Goal: Task Accomplishment & Management: Complete application form

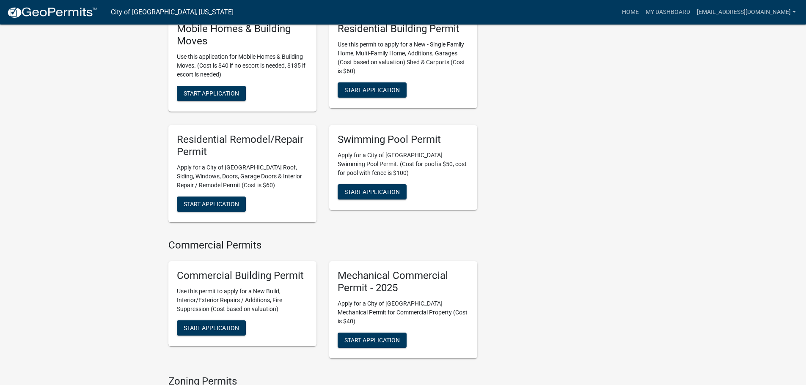
scroll to position [719, 0]
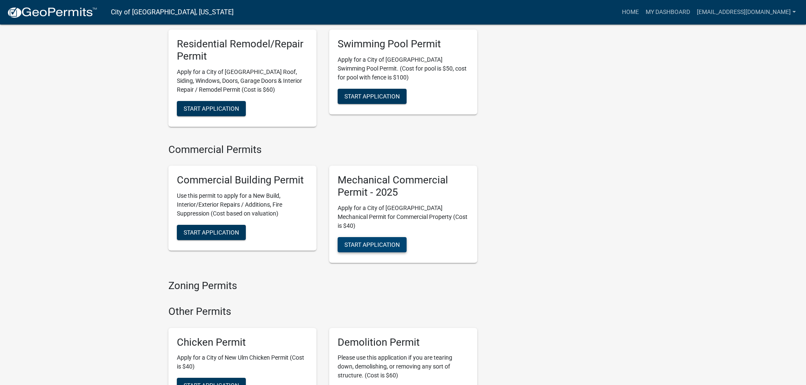
click at [367, 242] on span "Start Application" at bounding box center [371, 245] width 55 height 7
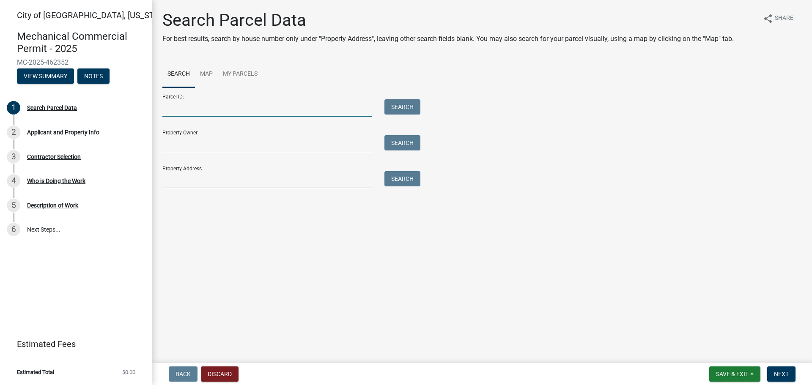
click at [225, 104] on input "Parcel ID:" at bounding box center [266, 107] width 209 height 17
click at [235, 106] on input "Parcel ID:" at bounding box center [266, 107] width 209 height 17
click at [410, 108] on button "Search" at bounding box center [402, 106] width 36 height 15
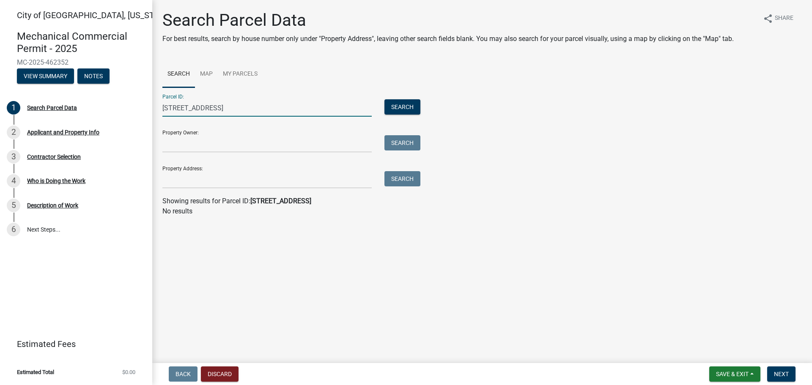
drag, startPoint x: 220, startPoint y: 105, endPoint x: 195, endPoint y: 103, distance: 25.0
click at [180, 102] on input "[STREET_ADDRESS]" at bounding box center [266, 107] width 209 height 17
type input "1627 broadway"
click at [411, 107] on button "Search" at bounding box center [402, 106] width 36 height 15
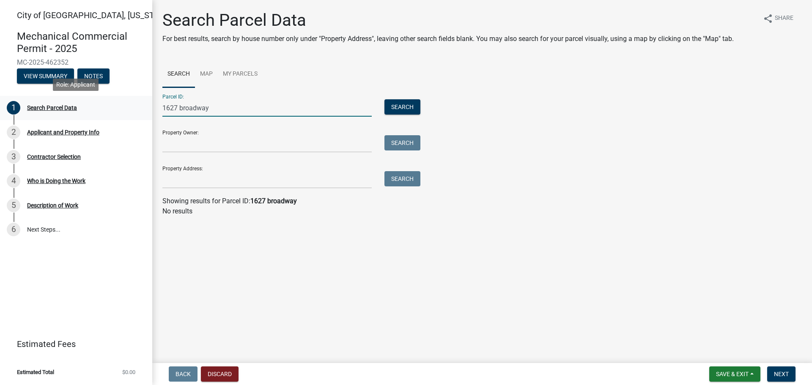
drag, startPoint x: 225, startPoint y: 107, endPoint x: 136, endPoint y: 101, distance: 89.9
click at [136, 101] on div "[GEOGRAPHIC_DATA], [US_STATE] Mechanical Commercial Permit - 2025 MC-2025-46235…" at bounding box center [406, 192] width 812 height 385
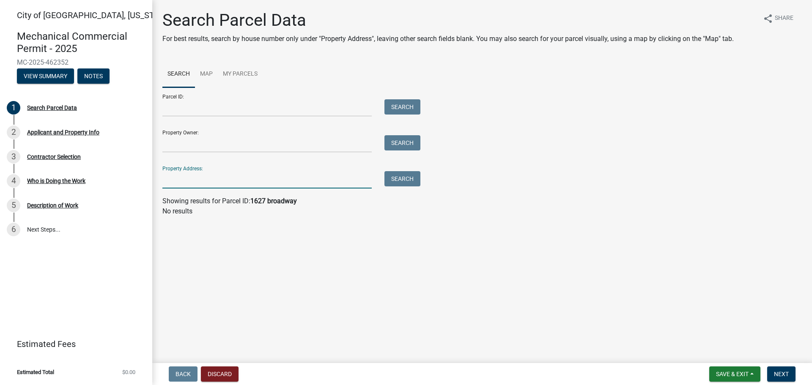
click at [195, 180] on input "Property Address:" at bounding box center [266, 179] width 209 height 17
type input "1627 broadway"
click at [405, 176] on button "Search" at bounding box center [402, 178] width 36 height 15
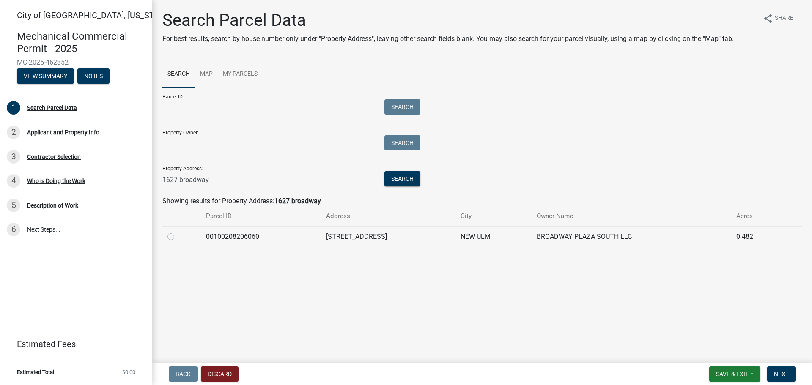
click at [178, 232] on label at bounding box center [178, 232] width 0 height 0
click at [178, 237] on input "radio" at bounding box center [180, 234] width 5 height 5
radio input "true"
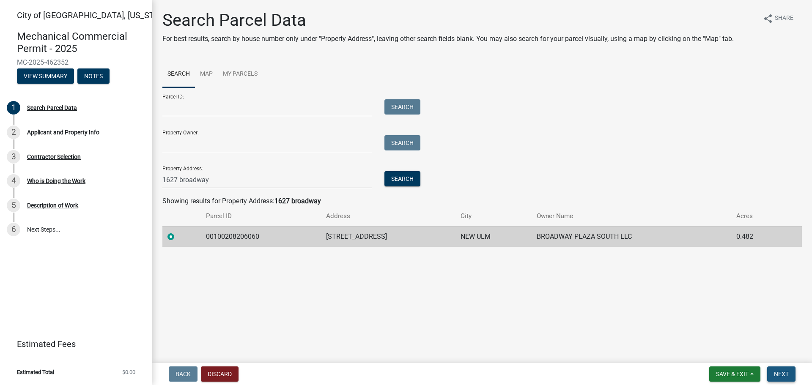
click at [783, 379] on button "Next" at bounding box center [781, 374] width 28 height 15
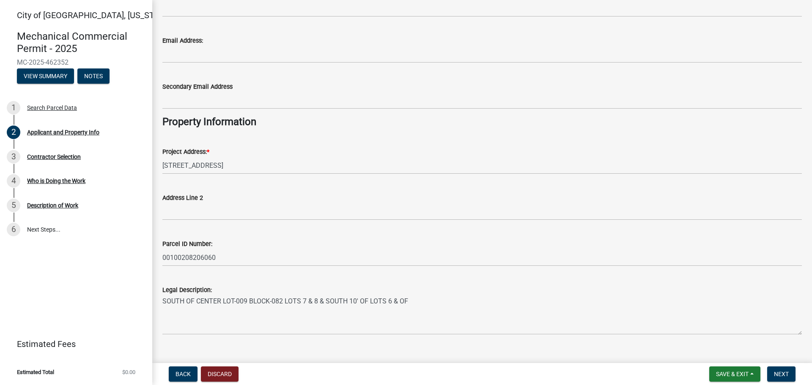
scroll to position [163, 0]
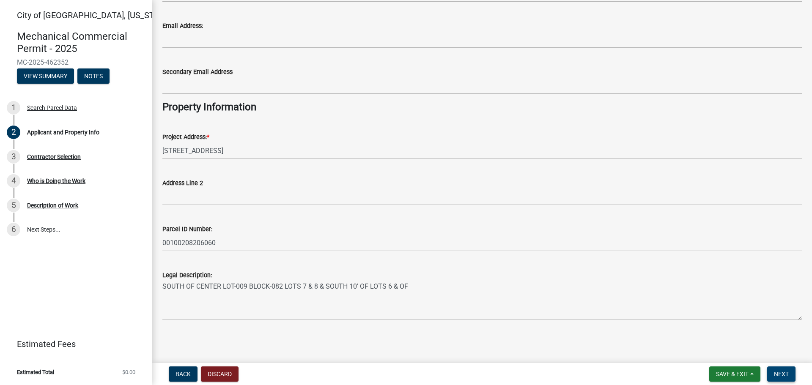
click at [788, 376] on span "Next" at bounding box center [781, 374] width 15 height 7
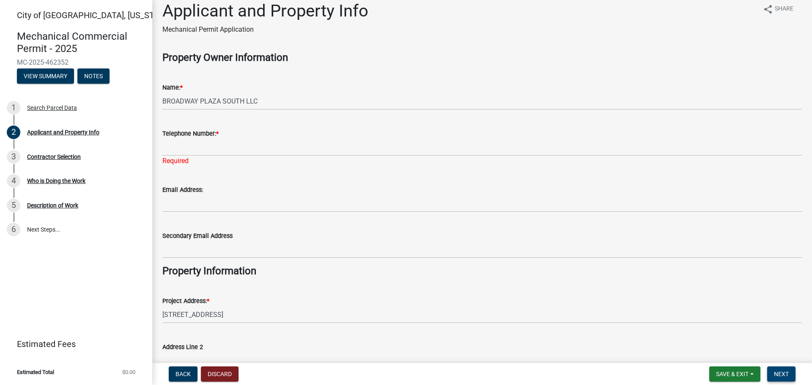
scroll to position [0, 0]
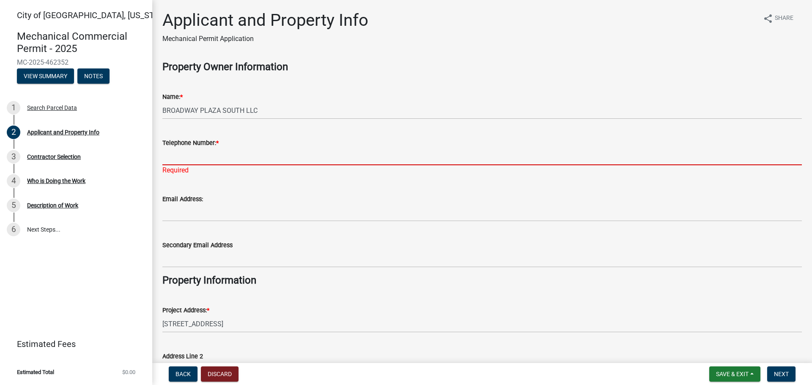
click at [168, 157] on input "Telephone Number: *" at bounding box center [482, 156] width 640 height 17
click at [176, 156] on input "Telephone Number: *" at bounding box center [482, 156] width 640 height 17
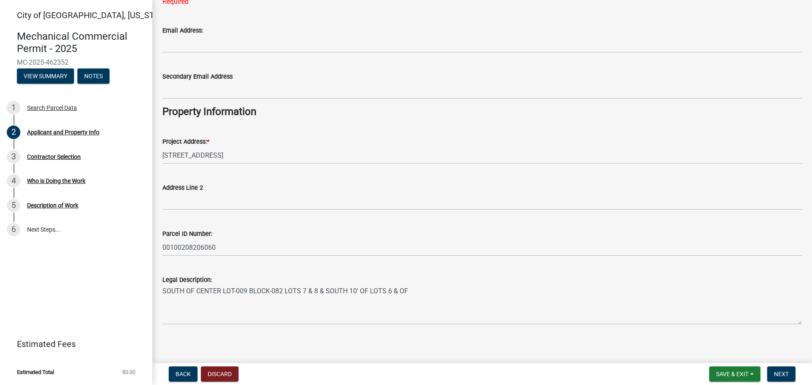
scroll to position [173, 0]
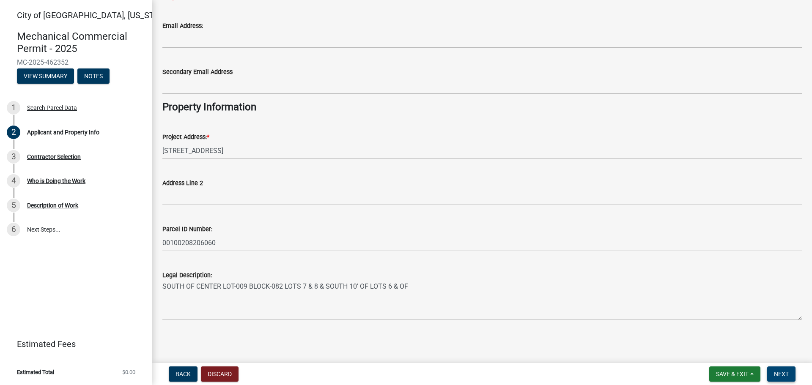
type input "[PHONE_NUMBER]"
click at [779, 371] on span "Next" at bounding box center [781, 374] width 15 height 7
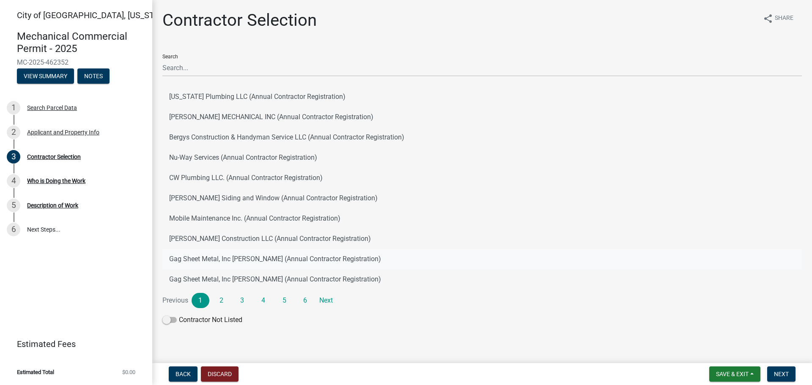
click at [278, 259] on button "Gag Sheet Metal, Inc [PERSON_NAME] (Annual Contractor Registration)" at bounding box center [482, 259] width 640 height 20
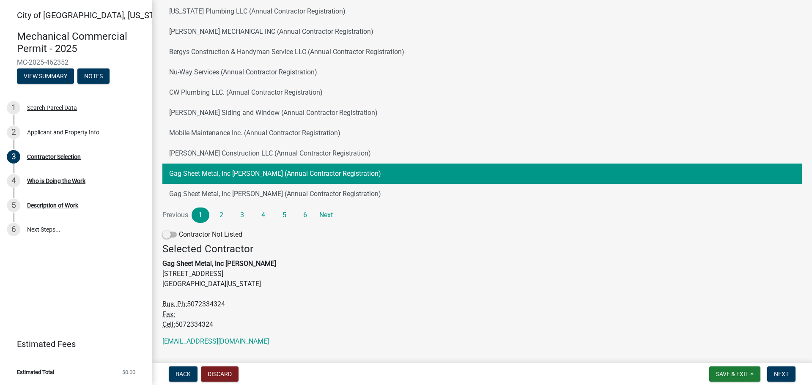
scroll to position [105, 0]
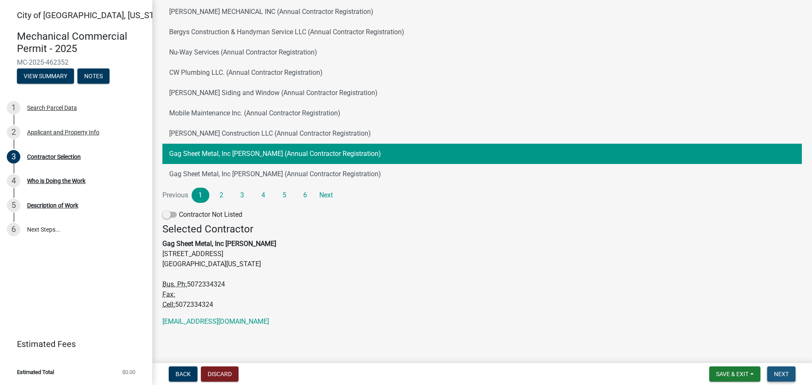
click at [782, 376] on span "Next" at bounding box center [781, 374] width 15 height 7
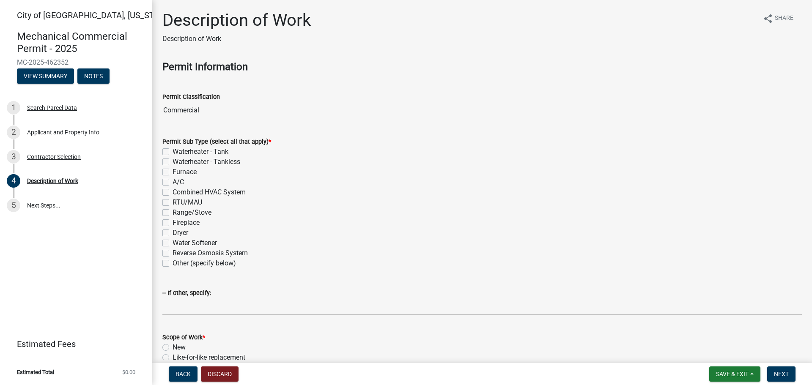
click at [173, 202] on label "RTU/MAU" at bounding box center [188, 203] width 30 height 10
click at [173, 202] on input "RTU/MAU" at bounding box center [175, 200] width 5 height 5
checkbox input "true"
checkbox input "false"
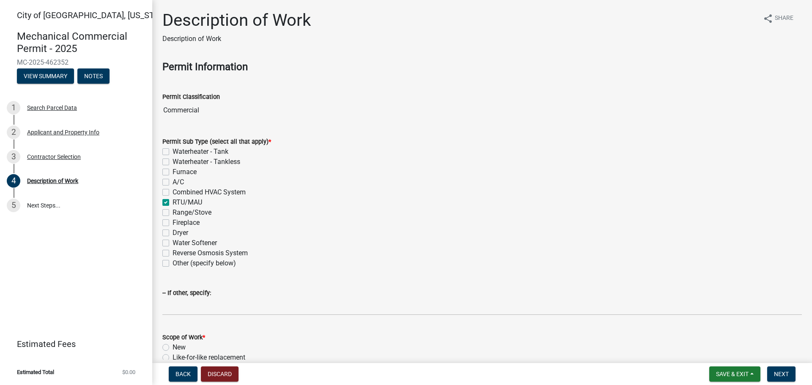
checkbox input "false"
checkbox input "true"
checkbox input "false"
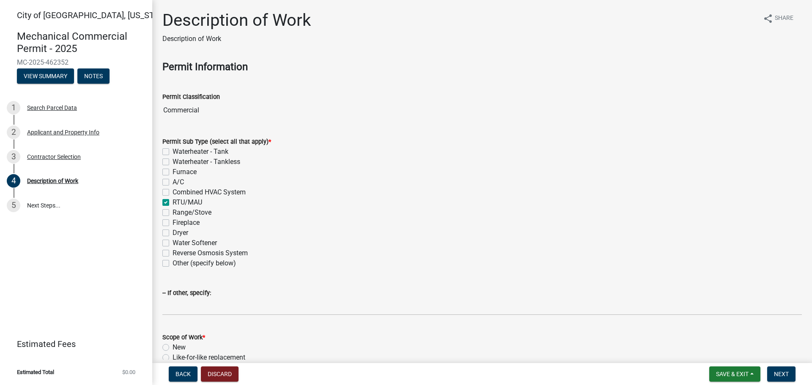
checkbox input "false"
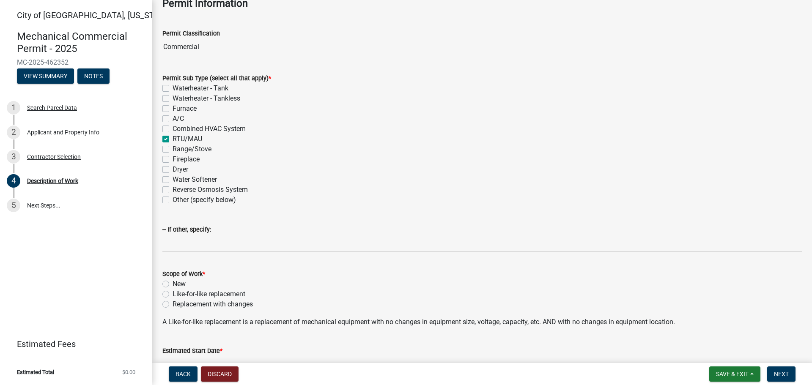
scroll to position [85, 0]
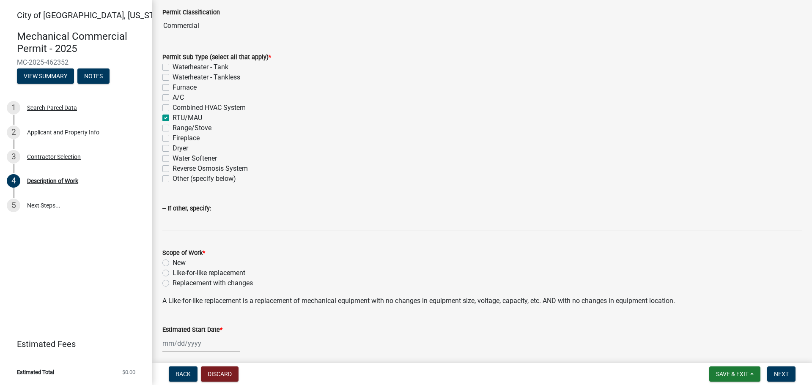
click at [173, 274] on label "Like-for-like replacement" at bounding box center [209, 273] width 73 height 10
click at [173, 274] on input "Like-for-like replacement" at bounding box center [175, 270] width 5 height 5
radio input "true"
select select "8"
select select "2025"
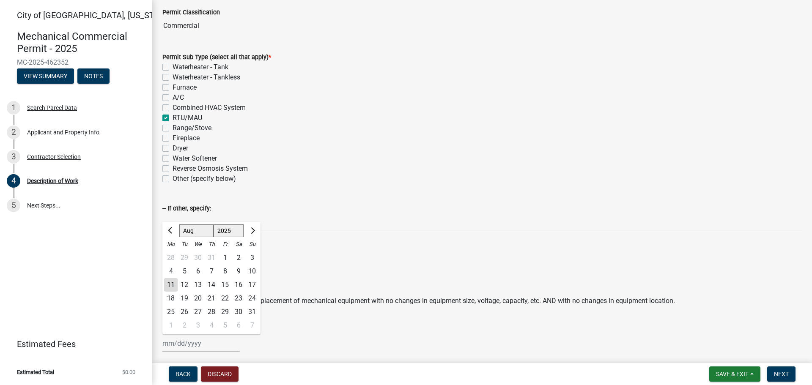
click at [175, 344] on div "[PERSON_NAME] Feb Mar Apr [PERSON_NAME][DATE] Oct Nov [DATE] 1526 1527 1528 152…" at bounding box center [200, 343] width 77 height 17
click at [167, 287] on div "11" at bounding box center [171, 285] width 14 height 14
type input "[DATE]"
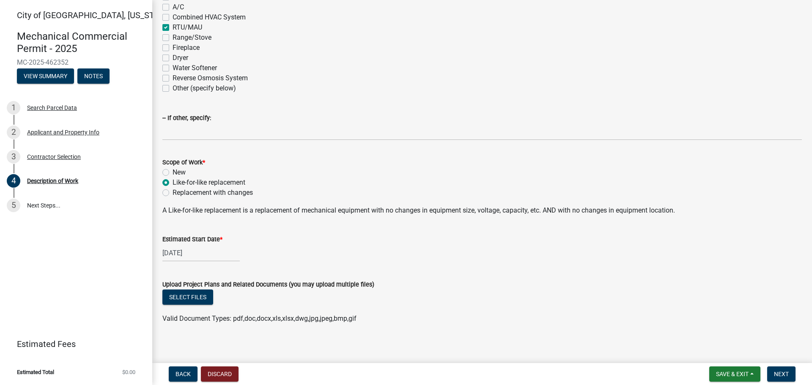
scroll to position [180, 0]
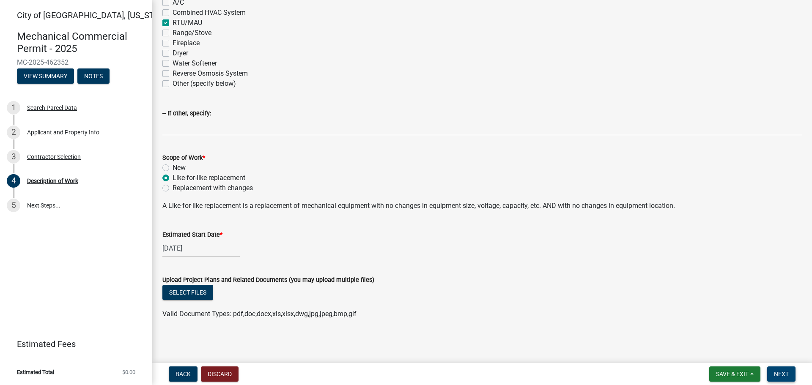
click at [791, 375] on button "Next" at bounding box center [781, 374] width 28 height 15
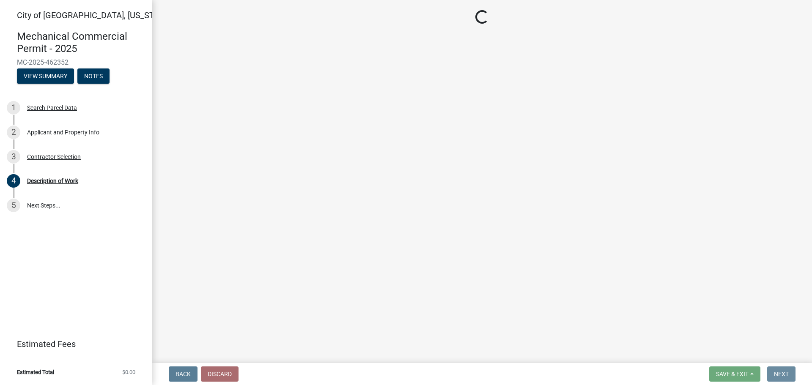
scroll to position [0, 0]
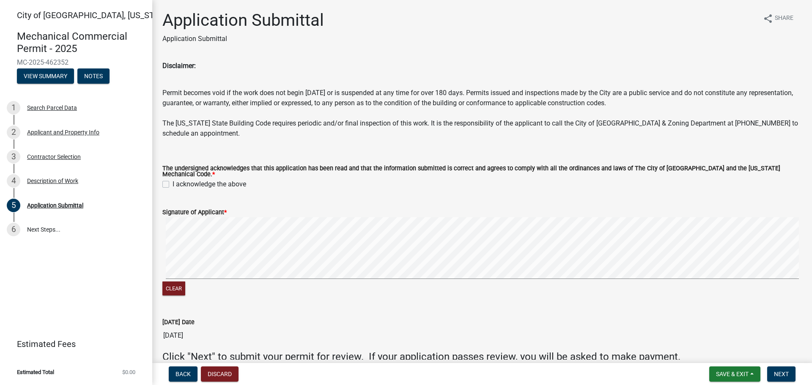
click at [173, 182] on label "I acknowledge the above" at bounding box center [210, 184] width 74 height 10
click at [173, 182] on input "I acknowledge the above" at bounding box center [175, 181] width 5 height 5
checkbox input "true"
click at [348, 209] on form "Signature of Applicant * Clear" at bounding box center [482, 247] width 640 height 101
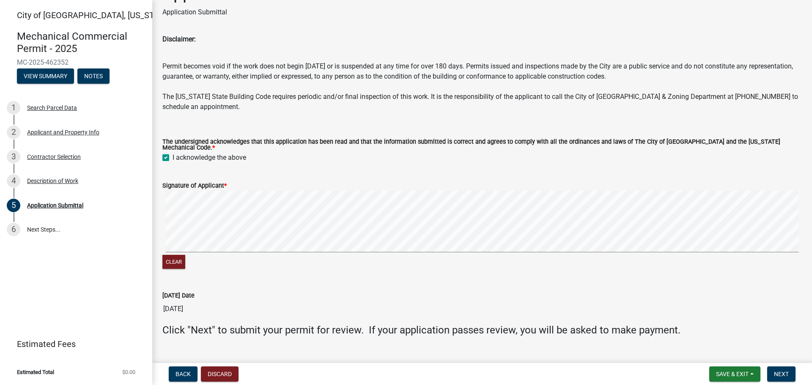
scroll to position [39, 0]
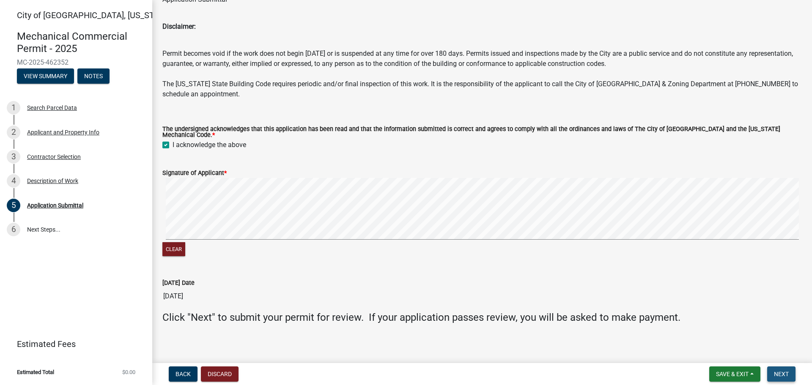
click at [777, 371] on span "Next" at bounding box center [781, 374] width 15 height 7
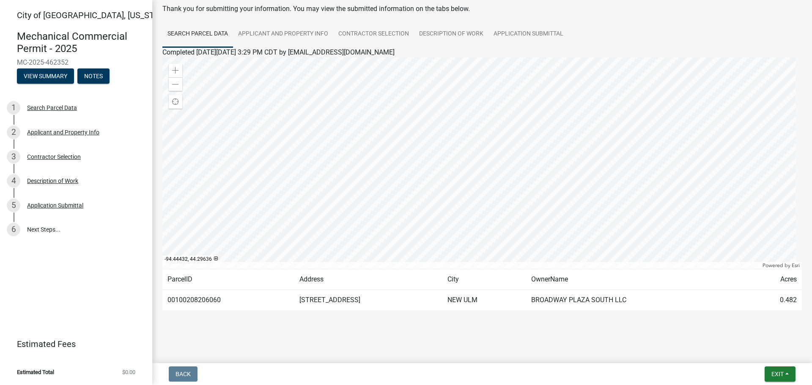
scroll to position [44, 0]
click at [777, 379] on button "Exit" at bounding box center [780, 374] width 31 height 15
click at [751, 352] on button "Save & Exit" at bounding box center [762, 352] width 68 height 20
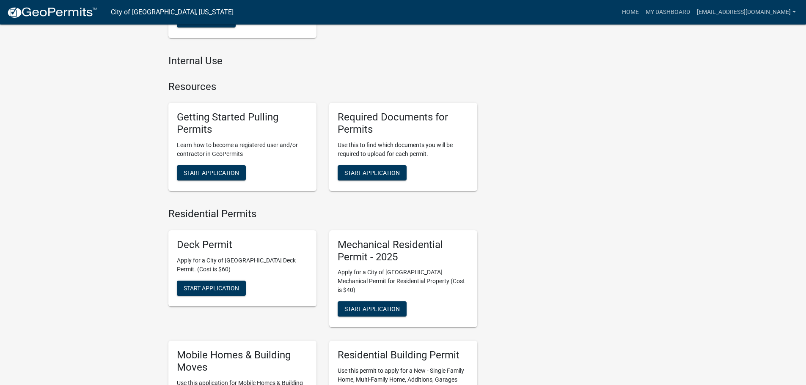
scroll to position [296, 0]
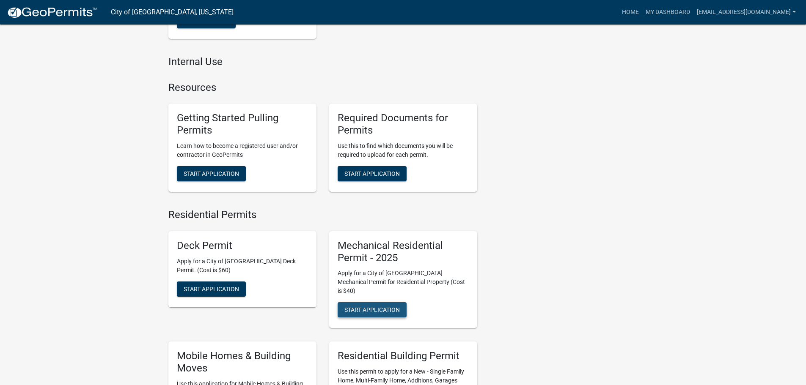
click at [367, 307] on span "Start Application" at bounding box center [371, 310] width 55 height 7
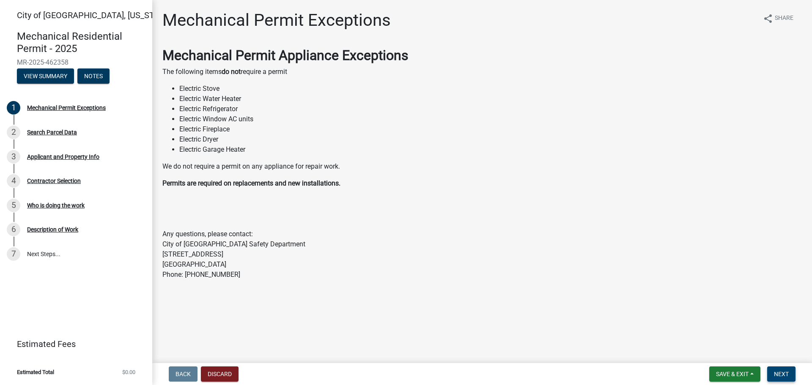
click at [780, 373] on span "Next" at bounding box center [781, 374] width 15 height 7
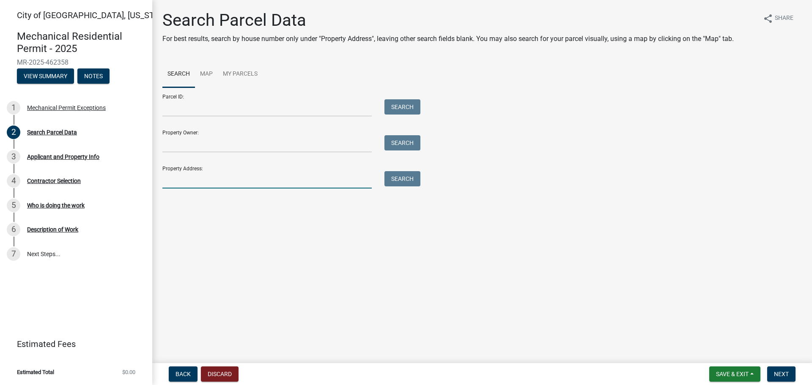
click at [255, 176] on input "Property Address:" at bounding box center [266, 179] width 209 height 17
type input "816 jefferson"
click at [384, 181] on div "Search" at bounding box center [400, 179] width 44 height 17
click at [392, 181] on button "Search" at bounding box center [402, 178] width 36 height 15
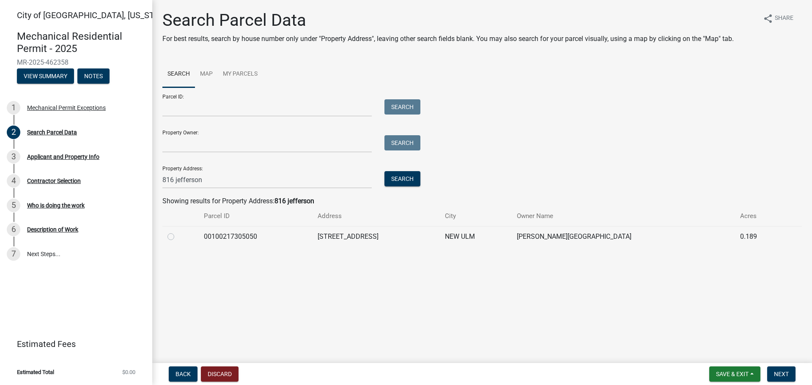
click at [178, 232] on label at bounding box center [178, 232] width 0 height 0
click at [178, 237] on input "radio" at bounding box center [180, 234] width 5 height 5
radio input "true"
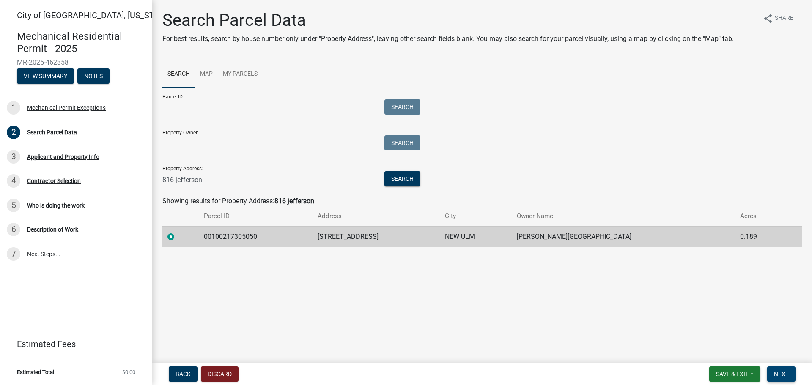
click at [785, 376] on span "Next" at bounding box center [781, 374] width 15 height 7
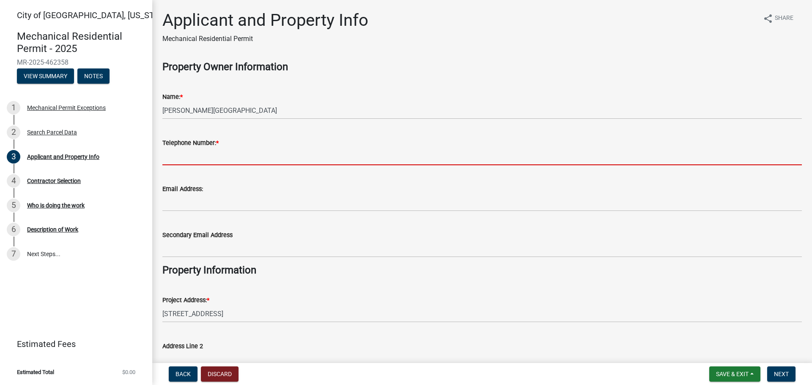
click at [242, 157] on input "Telephone Number: *" at bounding box center [482, 156] width 640 height 17
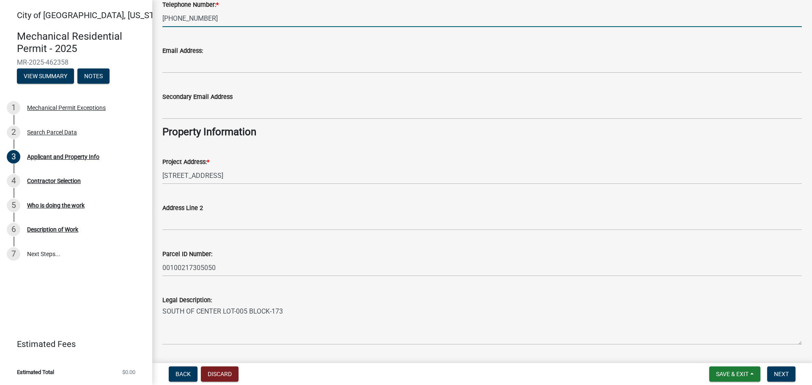
scroll to position [163, 0]
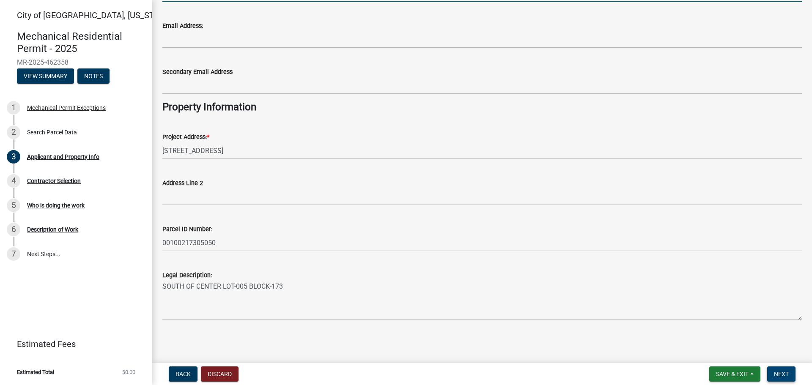
type input "[PHONE_NUMBER]"
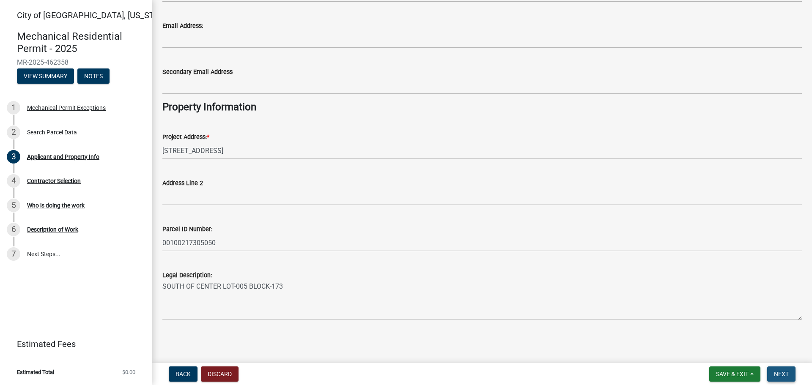
click at [791, 372] on button "Next" at bounding box center [781, 374] width 28 height 15
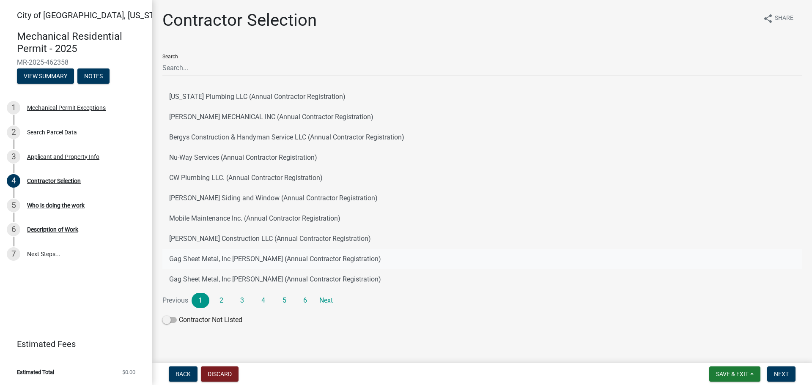
click at [341, 255] on button "Gag Sheet Metal, Inc [PERSON_NAME] (Annual Contractor Registration)" at bounding box center [482, 259] width 640 height 20
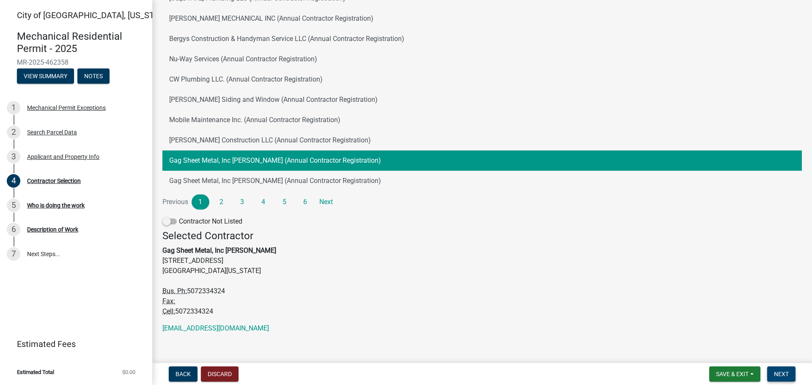
scroll to position [105, 0]
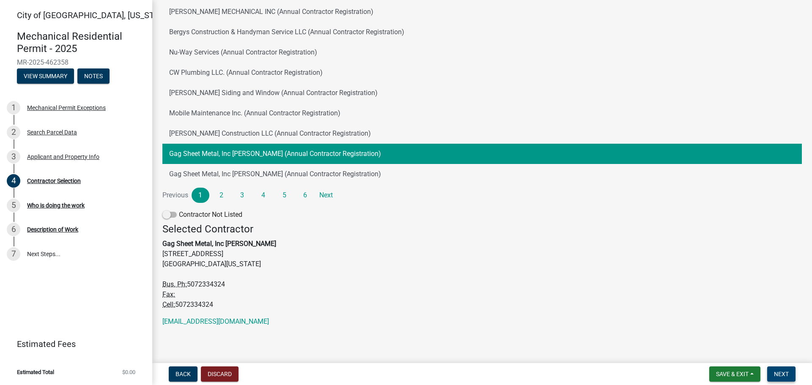
click at [777, 378] on span "Next" at bounding box center [781, 374] width 15 height 7
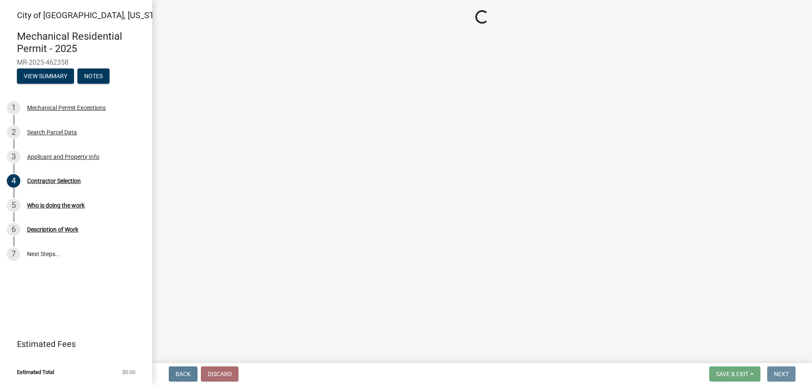
scroll to position [0, 0]
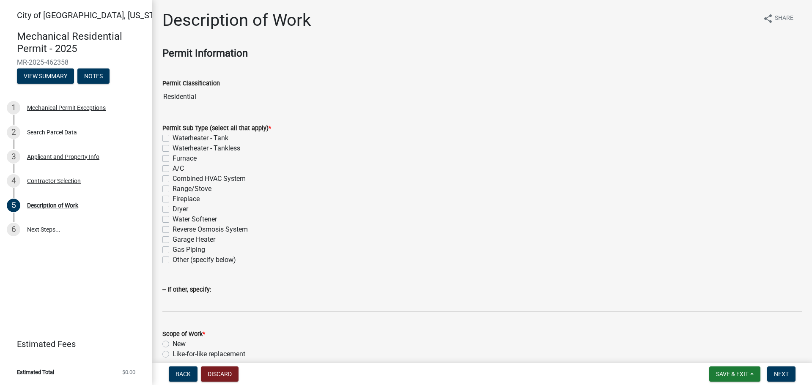
click at [173, 159] on label "Furnace" at bounding box center [185, 159] width 24 height 10
click at [173, 159] on input "Furnace" at bounding box center [175, 156] width 5 height 5
checkbox input "true"
checkbox input "false"
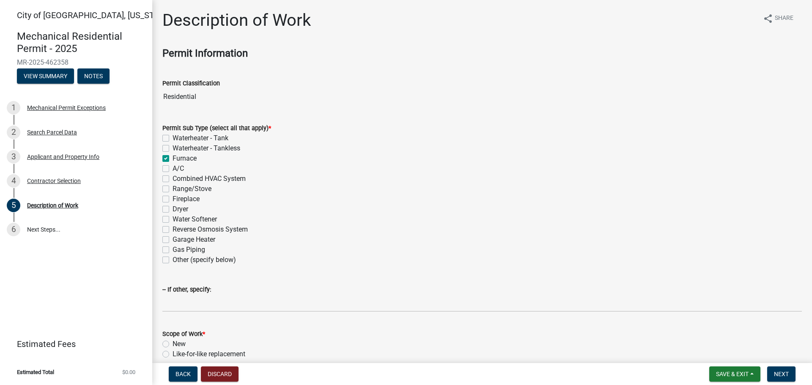
checkbox input "true"
checkbox input "false"
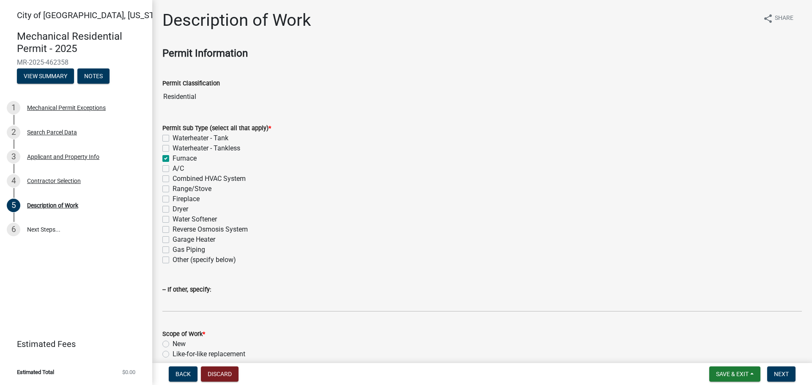
checkbox input "false"
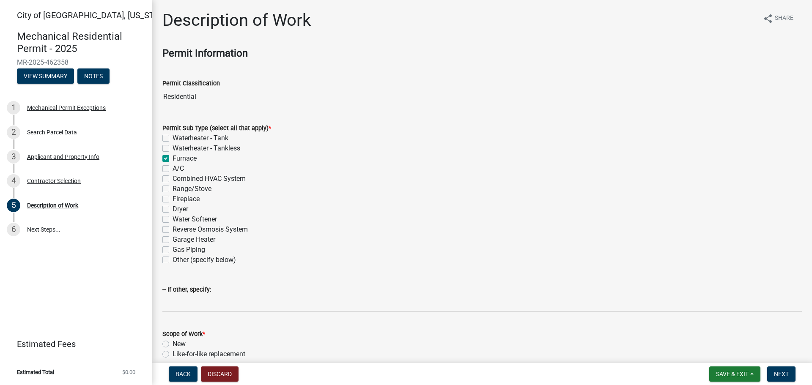
checkbox input "false"
click at [173, 167] on label "A/C" at bounding box center [178, 169] width 11 height 10
click at [173, 167] on input "A/C" at bounding box center [175, 166] width 5 height 5
checkbox input "true"
checkbox input "false"
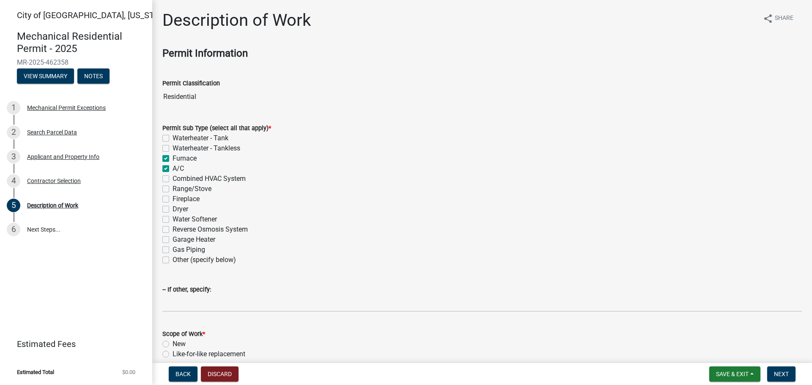
checkbox input "false"
checkbox input "true"
checkbox input "false"
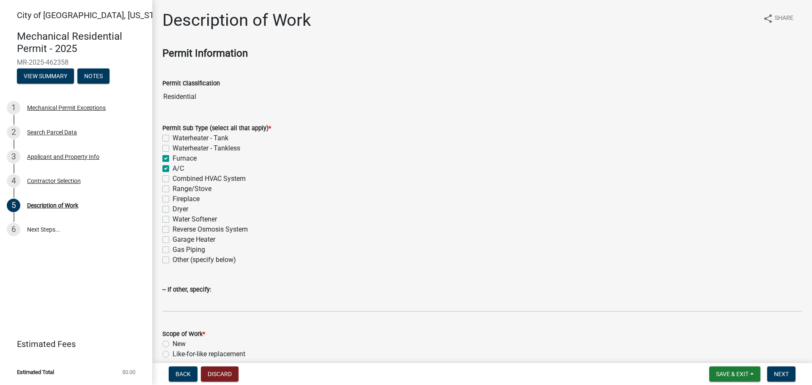
checkbox input "false"
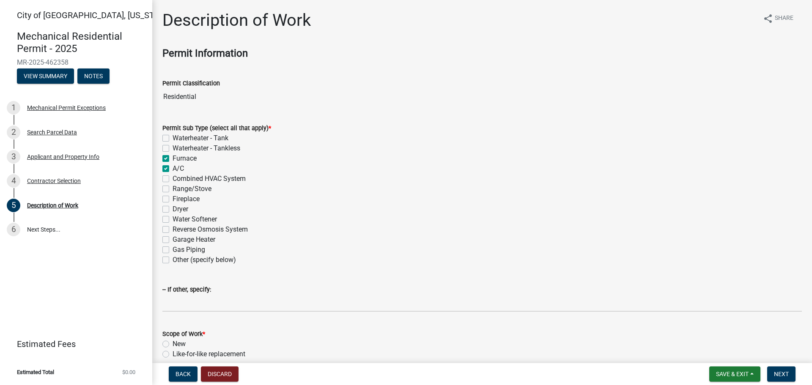
checkbox input "false"
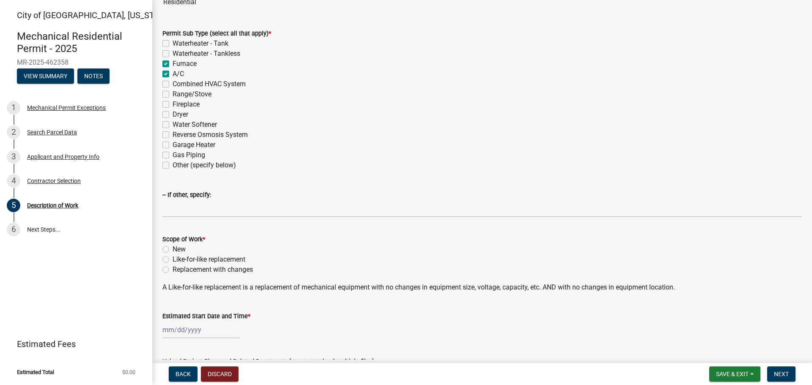
scroll to position [127, 0]
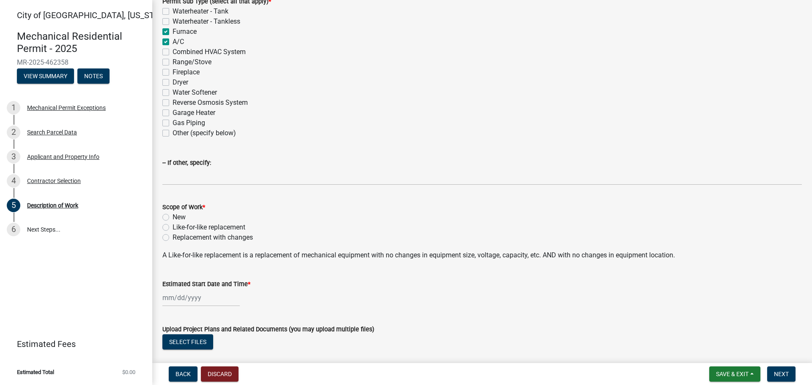
click at [173, 228] on label "Like-for-like replacement" at bounding box center [209, 227] width 73 height 10
click at [173, 228] on input "Like-for-like replacement" at bounding box center [175, 224] width 5 height 5
radio input "true"
click at [196, 301] on div at bounding box center [200, 297] width 77 height 17
select select "8"
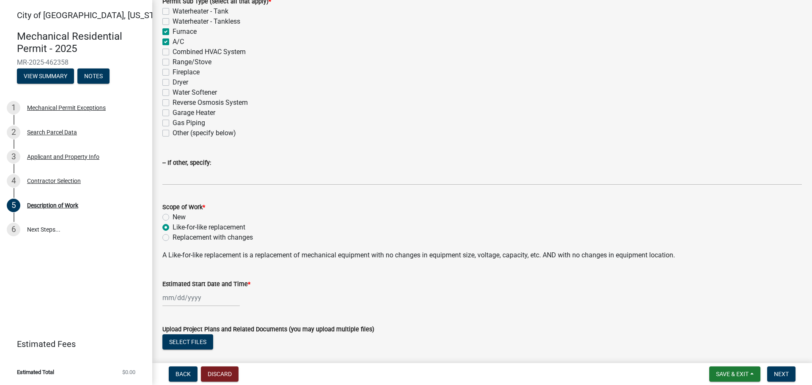
select select "2025"
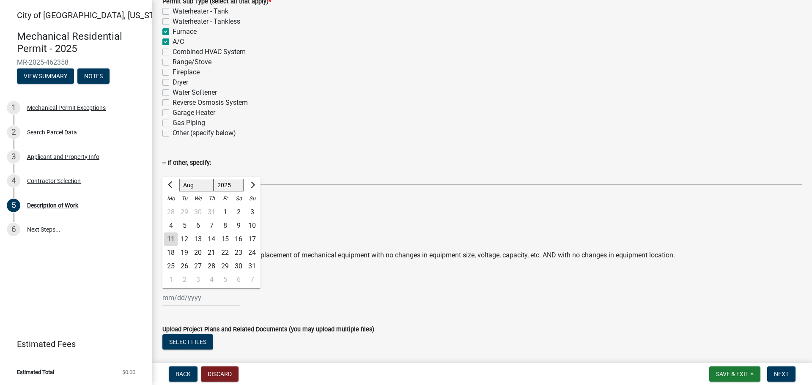
click at [184, 225] on div "5" at bounding box center [185, 226] width 14 height 14
type input "[DATE]"
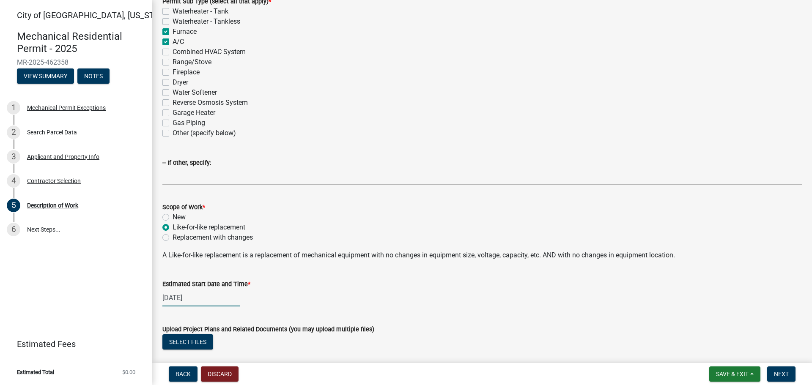
click at [187, 298] on div "[DATE]" at bounding box center [200, 297] width 77 height 17
select select "8"
select select "2025"
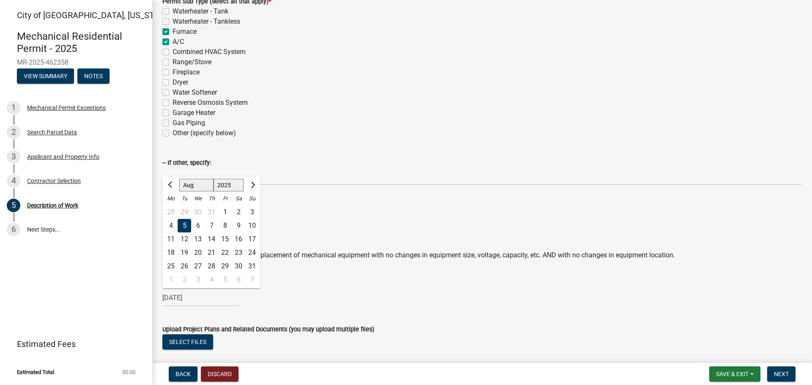
click at [173, 225] on div "4" at bounding box center [171, 226] width 14 height 14
type input "[DATE]"
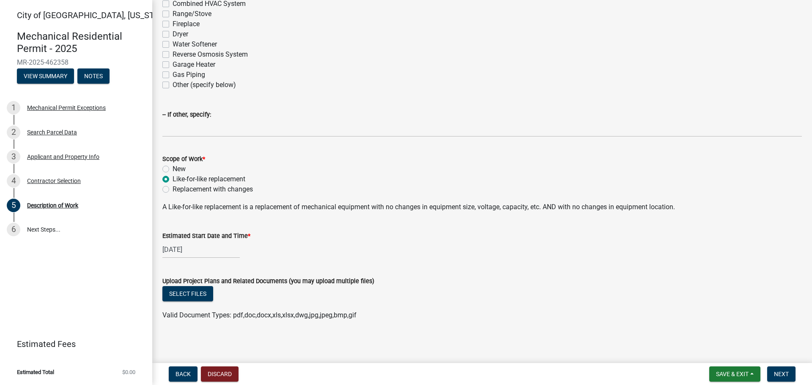
scroll to position [176, 0]
click at [788, 373] on span "Next" at bounding box center [781, 374] width 15 height 7
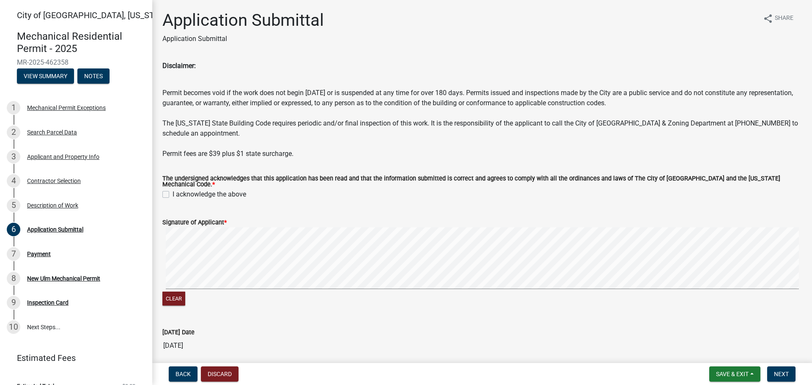
drag, startPoint x: 163, startPoint y: 189, endPoint x: 213, endPoint y: 220, distance: 58.5
click at [173, 189] on label "I acknowledge the above" at bounding box center [210, 194] width 74 height 10
click at [173, 189] on input "I acknowledge the above" at bounding box center [175, 191] width 5 height 5
checkbox input "true"
click at [353, 214] on form "Signature of Applicant * Clear" at bounding box center [482, 257] width 640 height 101
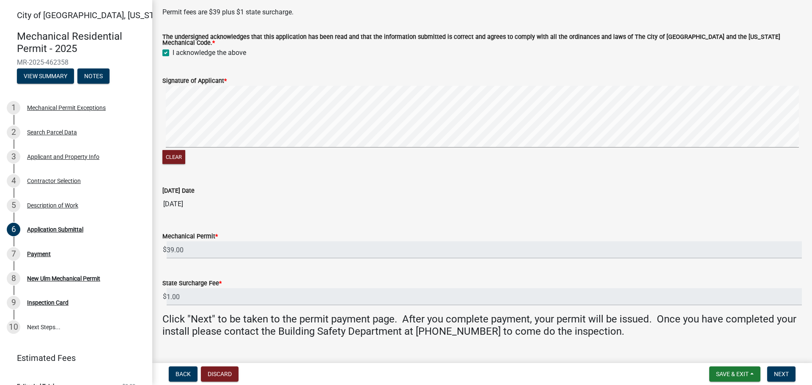
scroll to position [156, 0]
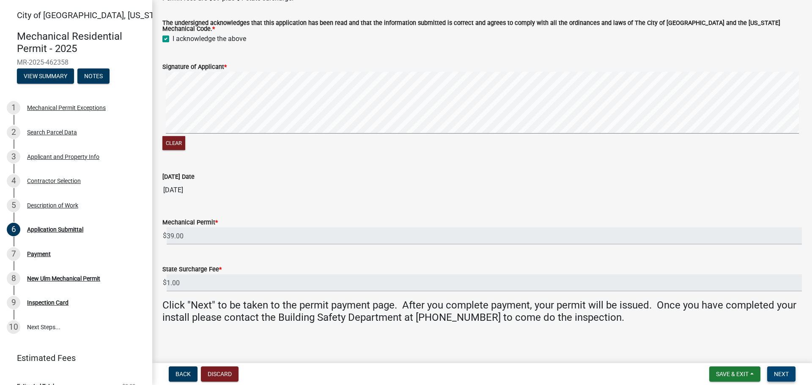
click at [787, 374] on span "Next" at bounding box center [781, 374] width 15 height 7
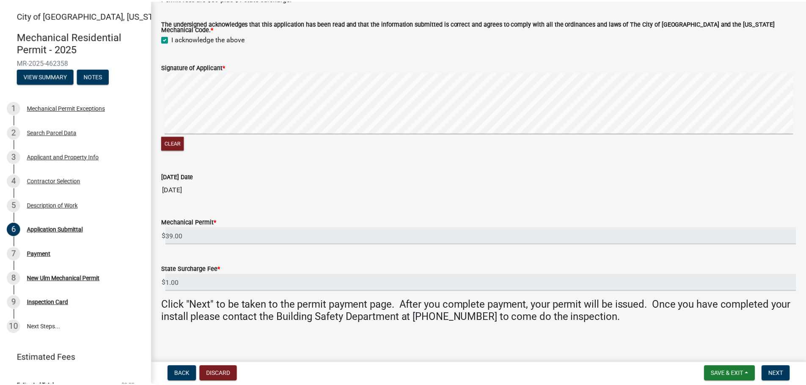
scroll to position [0, 0]
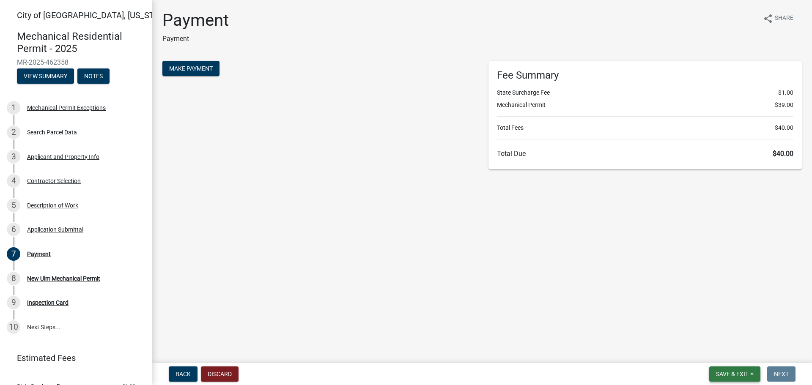
click at [731, 378] on span "Save & Exit" at bounding box center [732, 374] width 33 height 7
click at [718, 350] on button "Save & Exit" at bounding box center [727, 352] width 68 height 20
